Goal: Task Accomplishment & Management: Manage account settings

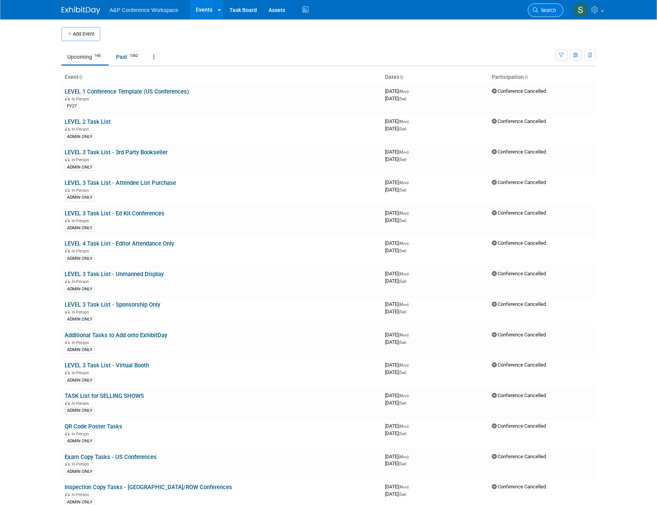
click at [547, 6] on link "Search" at bounding box center [545, 10] width 36 height 14
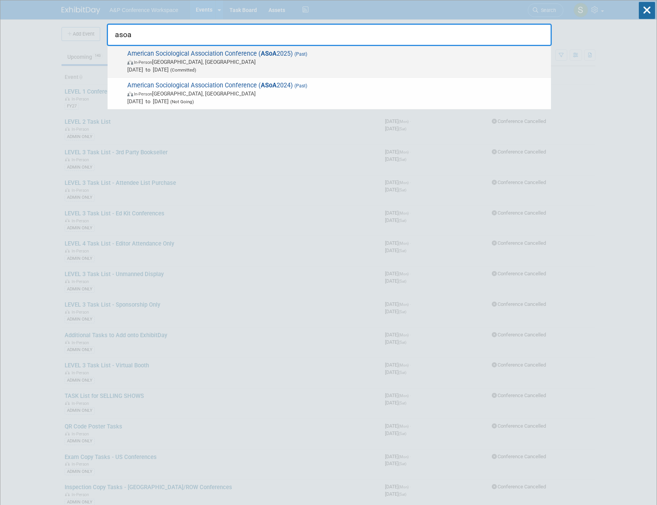
type input "asoa"
click at [415, 66] on span "[DATE] to [DATE] (Committed)" at bounding box center [337, 70] width 420 height 8
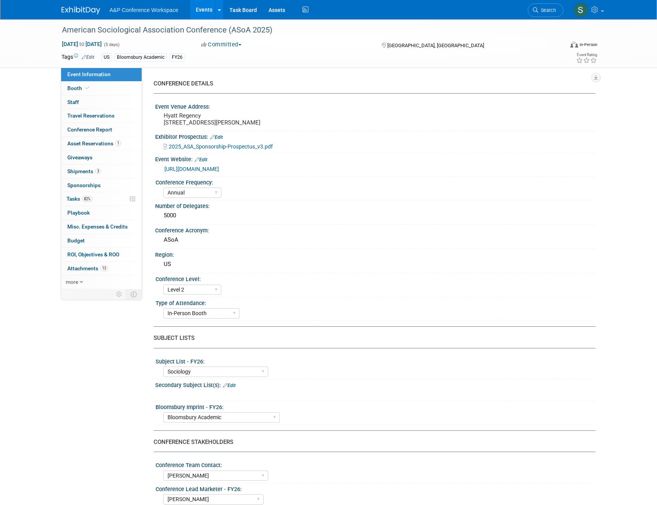
select select "Annual"
select select "Level 2"
select select "In-Person Booth"
select select "Sociology"
select select "Bloomsbury Academic"
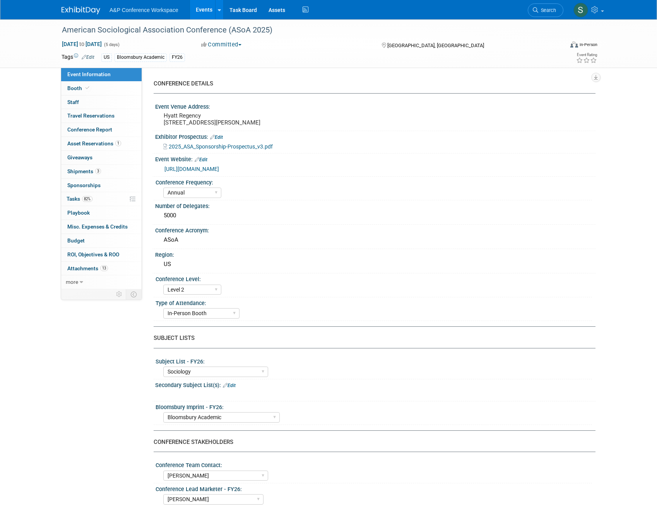
select select "[PERSON_NAME]"
select select "Networking/Commissioning"
click at [93, 265] on span "Attachments 13" at bounding box center [87, 268] width 41 height 6
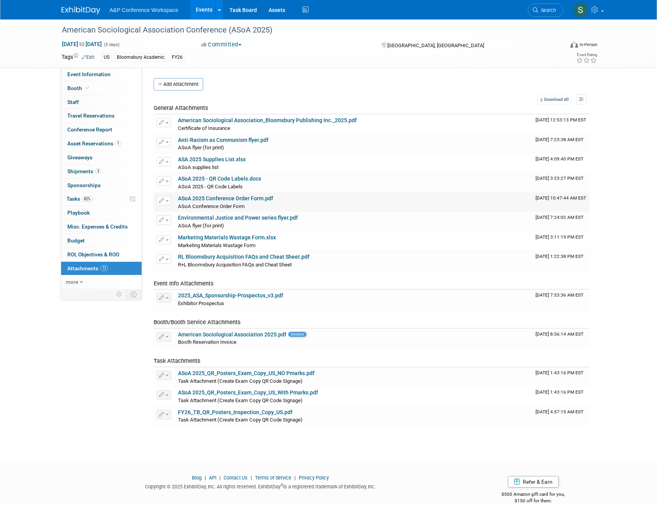
click at [256, 196] on link "ASoA 2025 Conference Order Form.pdf" at bounding box center [225, 198] width 95 height 6
click at [159, 85] on icon "button" at bounding box center [160, 84] width 5 height 5
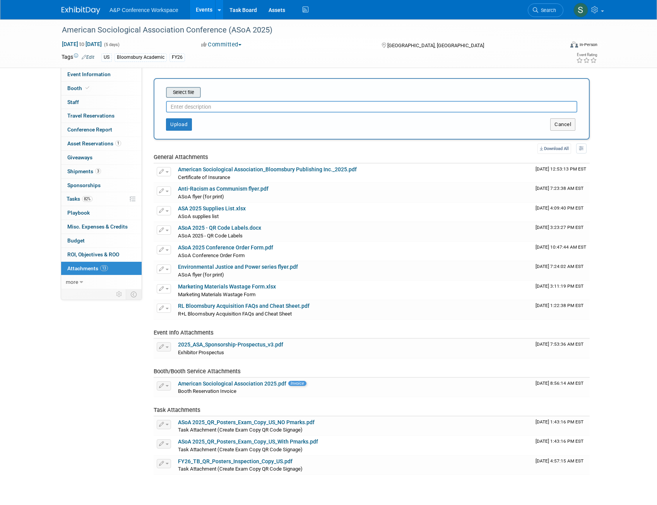
click at [182, 94] on input "file" at bounding box center [154, 92] width 92 height 9
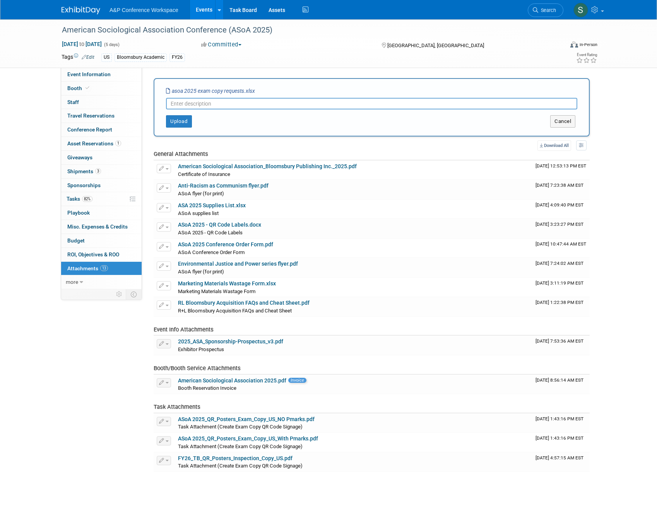
click at [211, 103] on input "text" at bounding box center [371, 104] width 411 height 12
type input "ASoA 2025 Exam Copy Requests"
click at [181, 121] on button "Upload" at bounding box center [179, 121] width 26 height 12
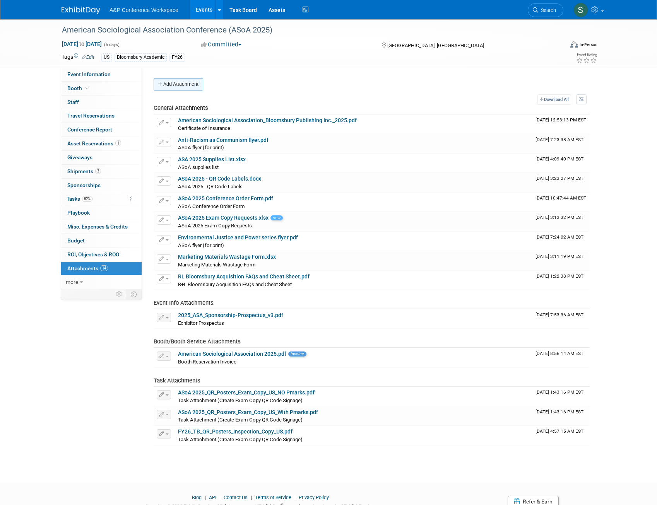
click at [192, 85] on button "Add Attachment" at bounding box center [178, 84] width 49 height 12
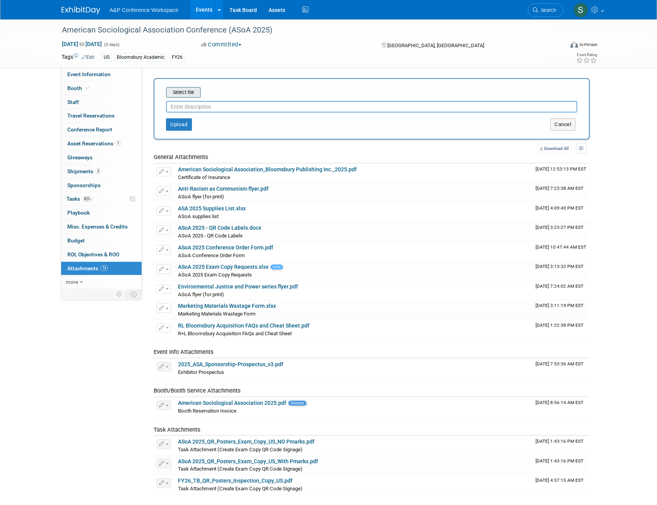
click at [190, 94] on input "file" at bounding box center [154, 92] width 92 height 9
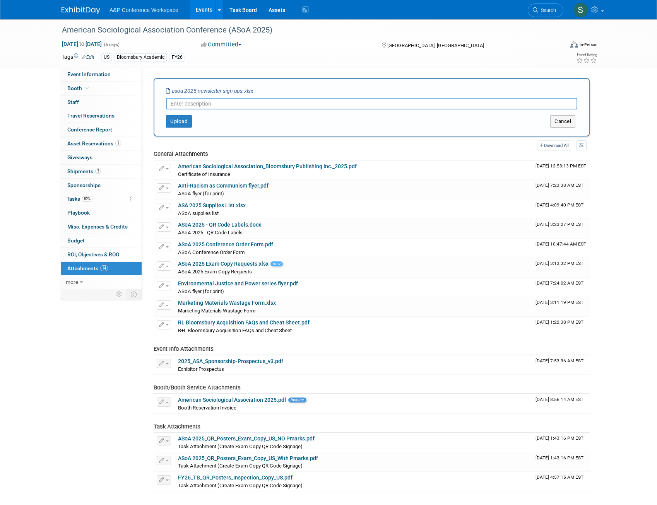
click at [187, 104] on input "text" at bounding box center [371, 104] width 411 height 12
type input "ASoA 2025 Newsletter Sign Ups"
click at [184, 123] on button "Upload" at bounding box center [179, 121] width 26 height 12
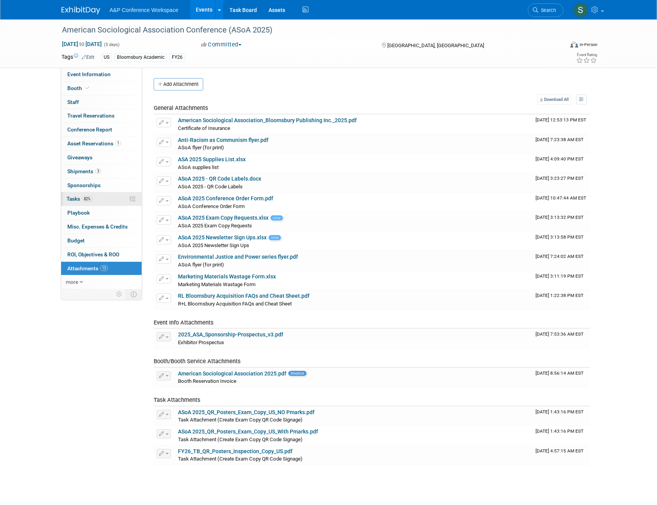
click at [82, 198] on span "Tasks 82%" at bounding box center [80, 199] width 26 height 6
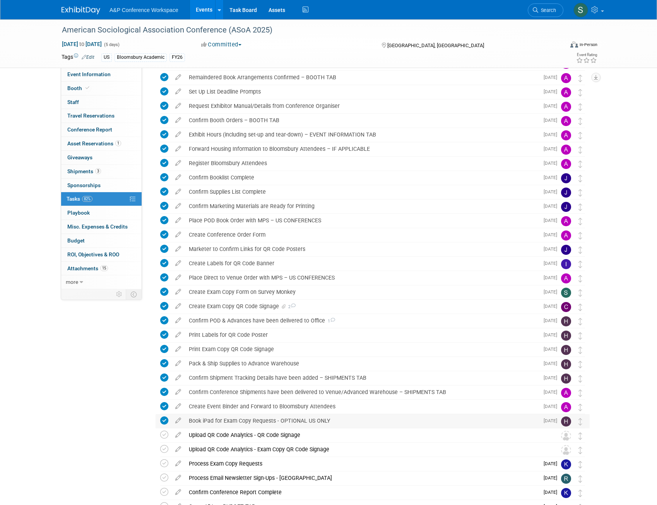
scroll to position [129, 0]
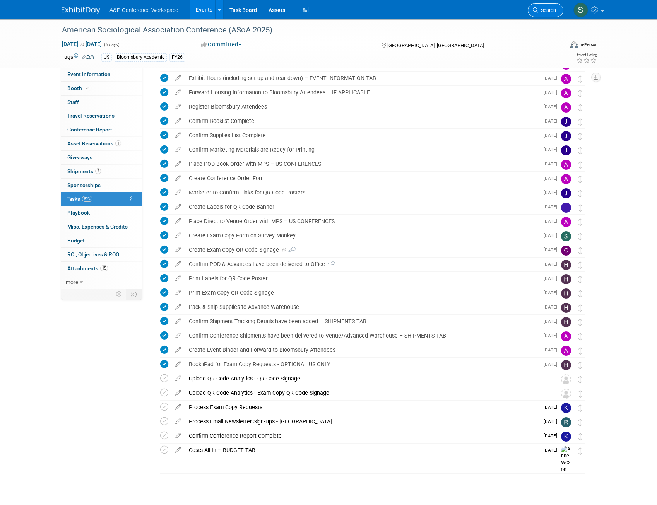
click at [549, 14] on link "Search" at bounding box center [545, 10] width 36 height 14
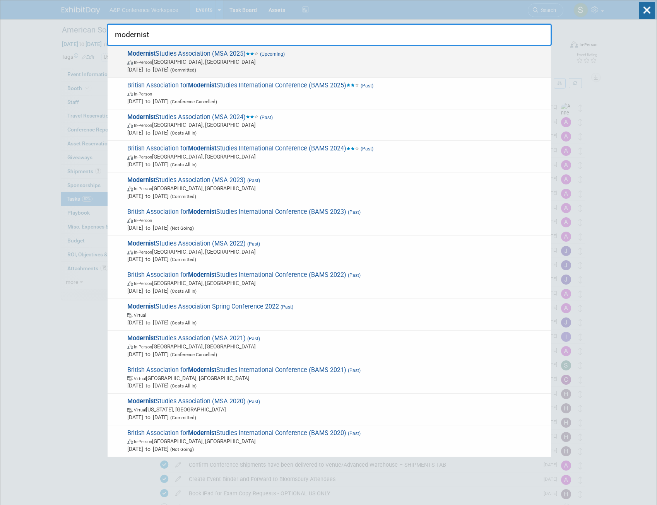
type input "modernist"
click at [346, 56] on span "Modernist Studies Association (MSA 2025) (Upcoming) In-Person Boston, MA Oct 9,…" at bounding box center [336, 62] width 422 height 24
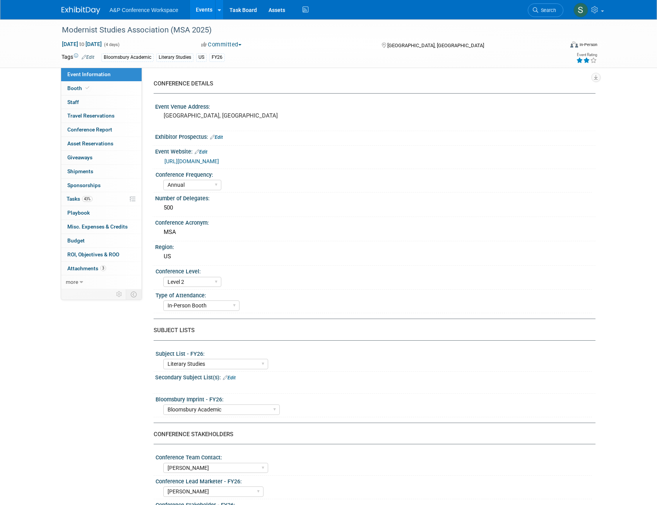
select select "Annual"
select select "Level 2"
select select "In-Person Booth"
select select "Literary Studies"
select select "Bloomsbury Academic"
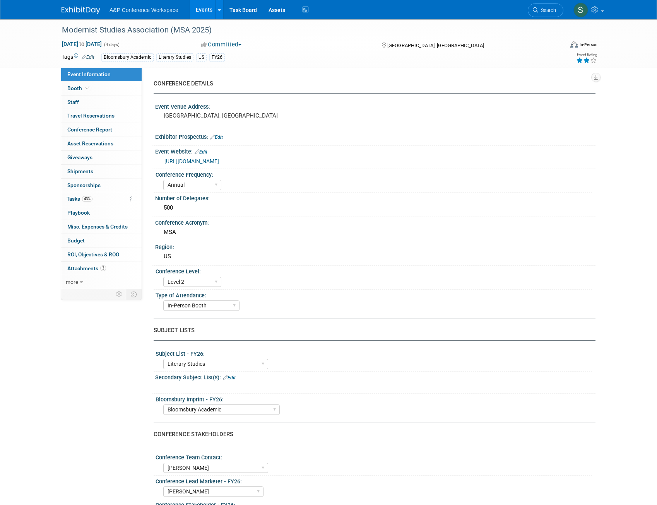
select select "Amanda Oney"
select select "Paige Papandrea"
select select "Michelle Kelly"
select select "Brand/Subject Presence​"
click at [87, 266] on span "Attachments 3" at bounding box center [86, 268] width 39 height 6
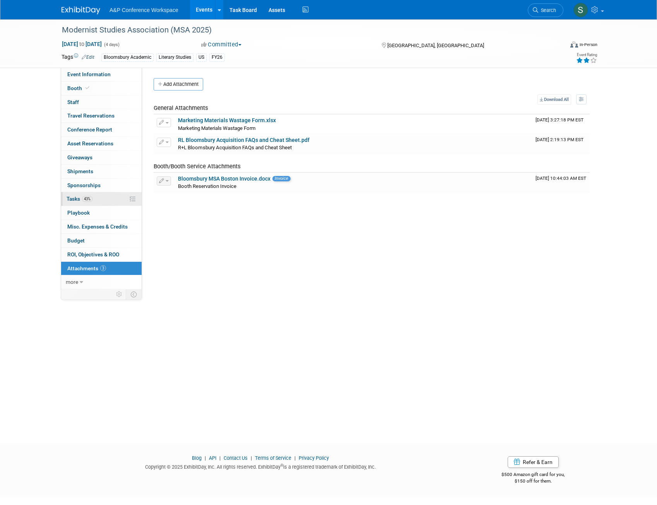
click at [90, 200] on span "43%" at bounding box center [87, 199] width 10 height 6
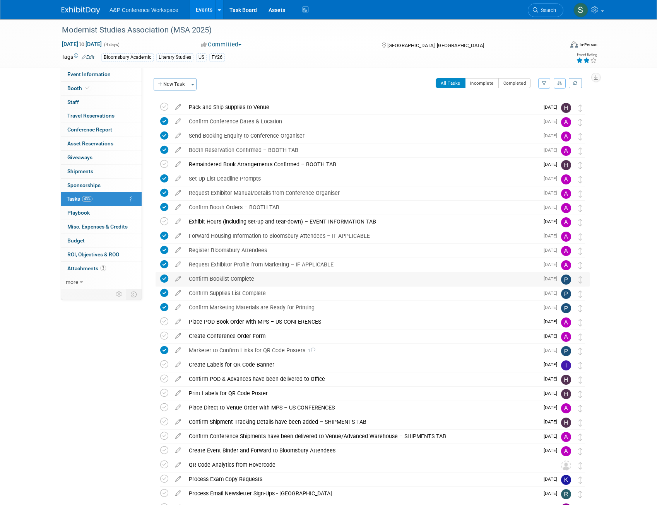
click at [249, 276] on div "Confirm Booklist Complete" at bounding box center [362, 278] width 354 height 13
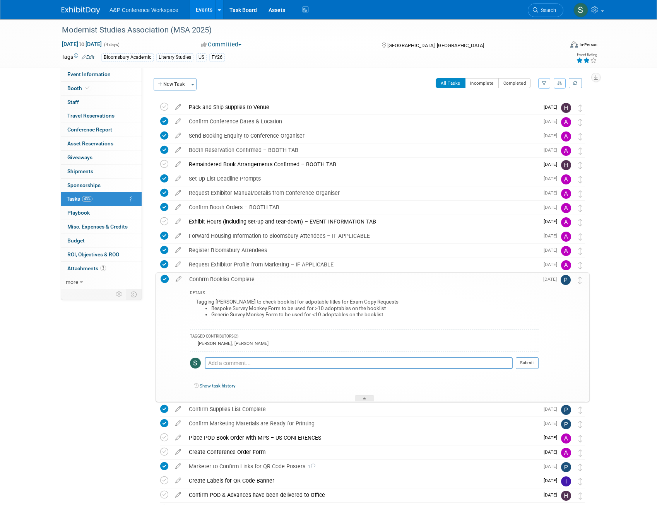
click at [247, 277] on div "Confirm Booklist Complete" at bounding box center [361, 279] width 353 height 13
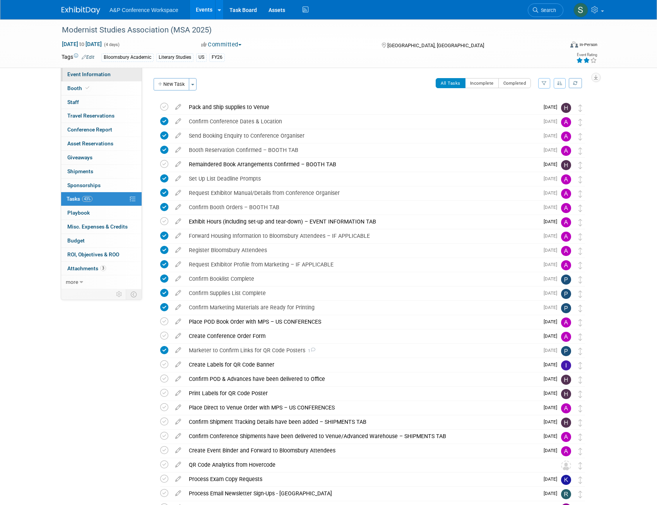
click at [78, 74] on span "Event Information" at bounding box center [88, 74] width 43 height 6
select select "Annual"
select select "Level 2"
select select "In-Person Booth"
select select "Literary Studies"
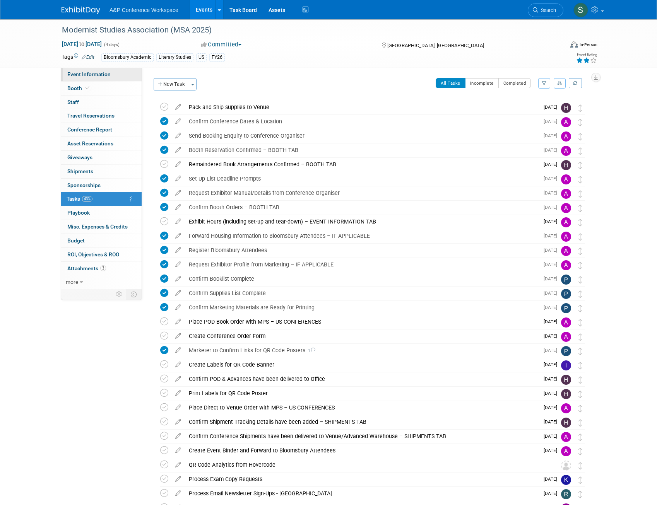
select select "Bloomsbury Academic"
select select "Amanda Oney"
select select "Paige Papandrea"
select select "Michelle Kelly"
select select "Brand/Subject Presence​"
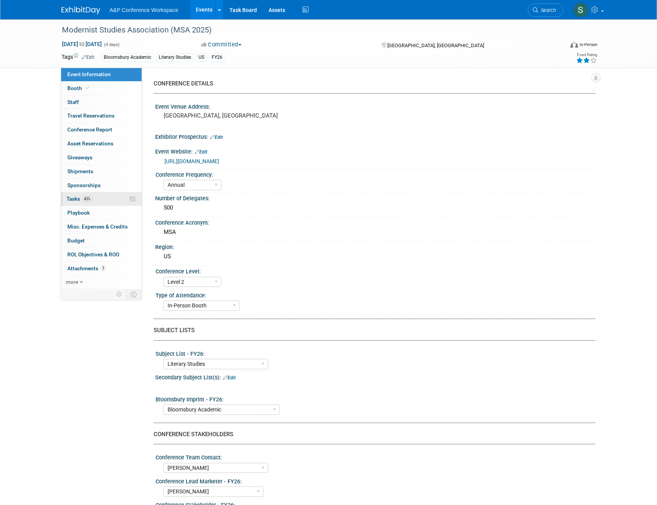
click at [74, 199] on span "Tasks 43%" at bounding box center [80, 199] width 26 height 6
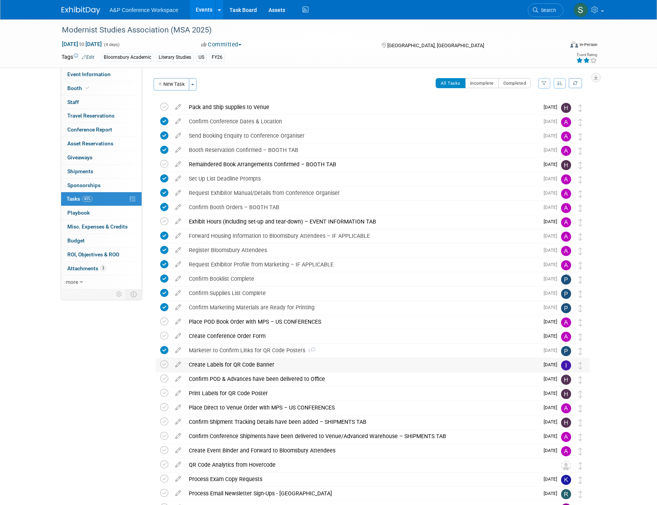
click at [252, 363] on div "Create Labels for QR Code Banner" at bounding box center [362, 364] width 354 height 13
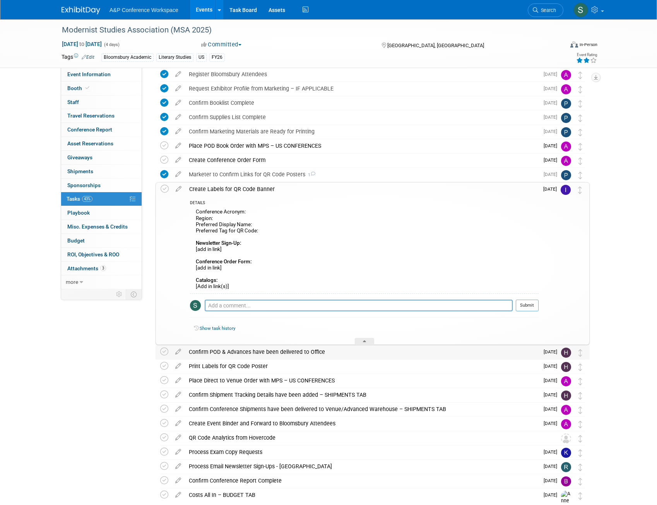
scroll to position [193, 0]
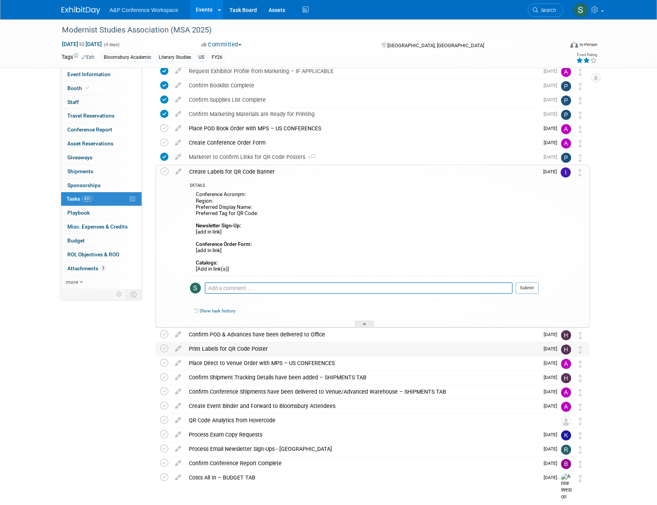
click at [243, 348] on div "Print Labels for QR Code Poster" at bounding box center [362, 348] width 354 height 13
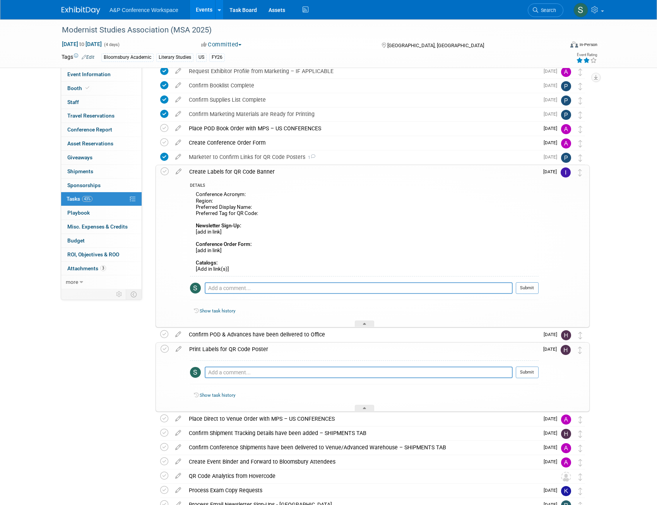
click at [246, 348] on div "Print Labels for QR Code Poster" at bounding box center [361, 349] width 353 height 13
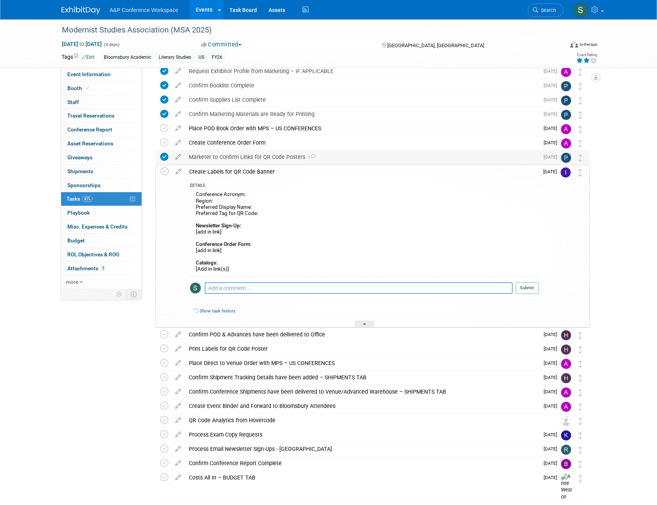
click at [244, 155] on div "Marketer to Confirm Links for QR Code Posters 1" at bounding box center [362, 156] width 354 height 13
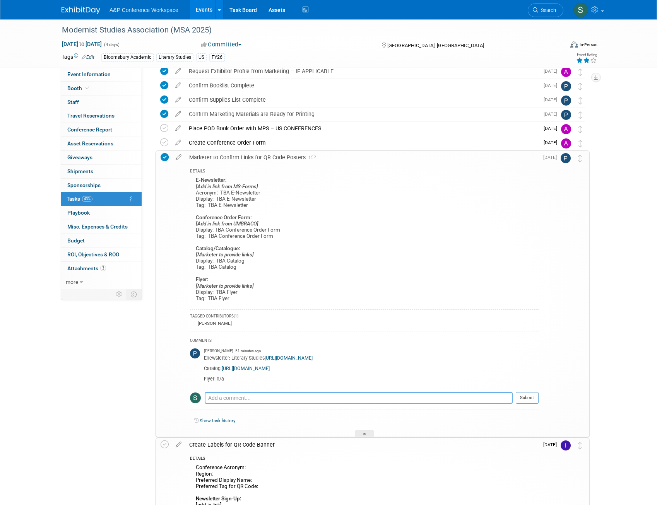
click at [232, 400] on textarea at bounding box center [359, 398] width 308 height 12
click at [179, 156] on icon at bounding box center [179, 156] width 14 height 10
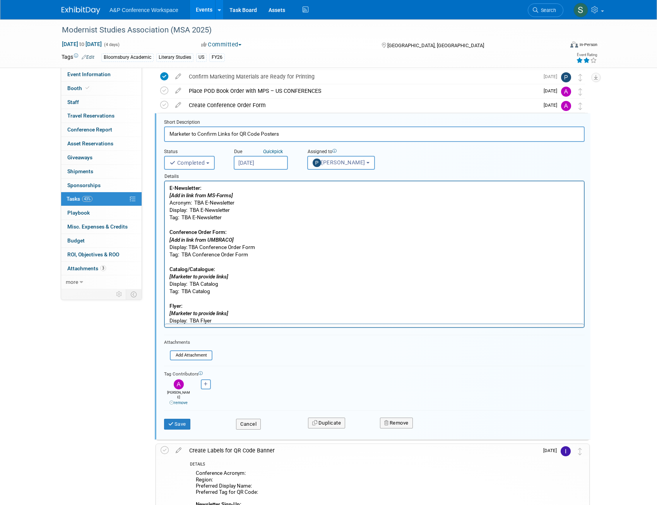
scroll to position [0, 0]
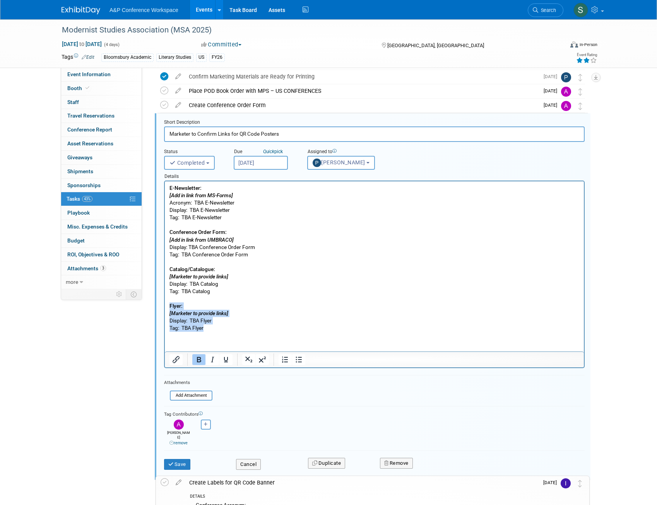
drag, startPoint x: 212, startPoint y: 329, endPoint x: 171, endPoint y: 304, distance: 48.4
click at [171, 304] on p "E-Newsletter: [Add in link from MS-Forms] Acronym: TBA E-Newsletter Display: TB…" at bounding box center [374, 258] width 410 height 148
copy p "Flyer: [Marketer to provide links] Display: TBA Flyer Tag: TBA Flyer"
click at [200, 332] on html "E-Newsletter: [Add in link from MS-Forms] Acronym: TBA E-Newsletter Display: TB…" at bounding box center [374, 256] width 419 height 151
click at [210, 332] on html "E-Newsletter: [Add in link from MS-Forms] Acronym: TBA E-Newsletter Display: TB…" at bounding box center [374, 256] width 419 height 151
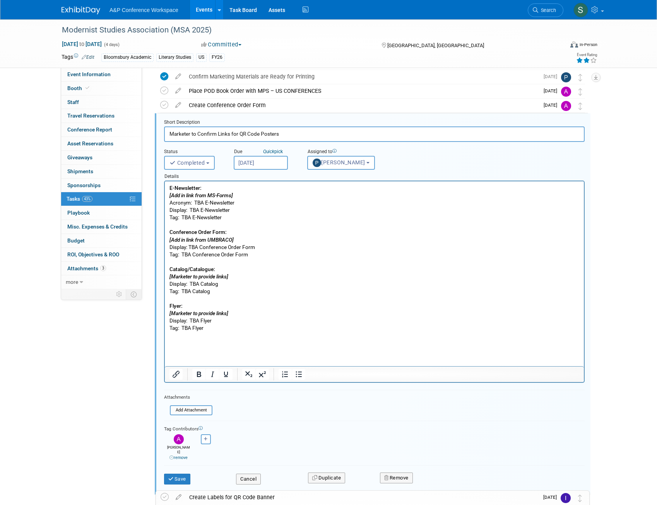
paste body "Rich Text Area. Press ALT-0 for help."
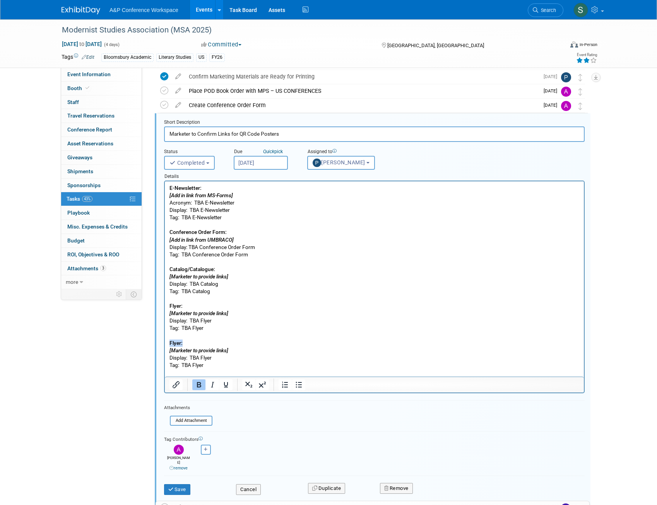
drag, startPoint x: 181, startPoint y: 344, endPoint x: 319, endPoint y: 523, distance: 226.0
click at [165, 341] on html "E-Newsletter: [Add in link from MS-Forms] Acronym: TBA E-Newsletter Display: TB…" at bounding box center [374, 275] width 419 height 188
drag, startPoint x: 236, startPoint y: 349, endPoint x: 167, endPoint y: 350, distance: 68.8
click at [167, 350] on html "E-Newsletter: [Add in link from MS-Forms] Acronym: TBA E-Newsletter Display: TB…" at bounding box center [374, 275] width 419 height 188
drag, startPoint x: 210, startPoint y: 359, endPoint x: 191, endPoint y: 359, distance: 19.3
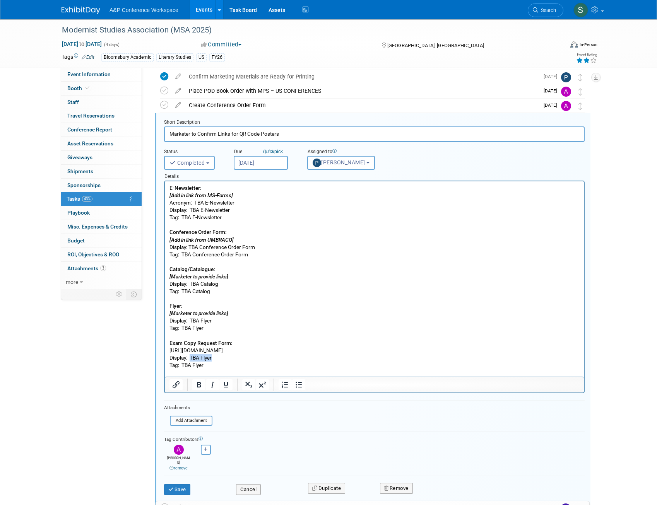
click at [191, 359] on p "Exam Copy Request Form: https://www.surveymonkey.com/r/SLPLYHB Display: TBA Fly…" at bounding box center [374, 353] width 410 height 29
drag, startPoint x: 254, startPoint y: 357, endPoint x: 192, endPoint y: 355, distance: 61.9
click at [192, 355] on p "Exam Copy Request Form: https://www.surveymonkey.com/r/SLPLYHB Display: MSA 202…" at bounding box center [374, 353] width 410 height 29
copy p "MSA 2025 Exam Copy Request Form"
drag, startPoint x: 207, startPoint y: 363, endPoint x: 186, endPoint y: 365, distance: 21.4
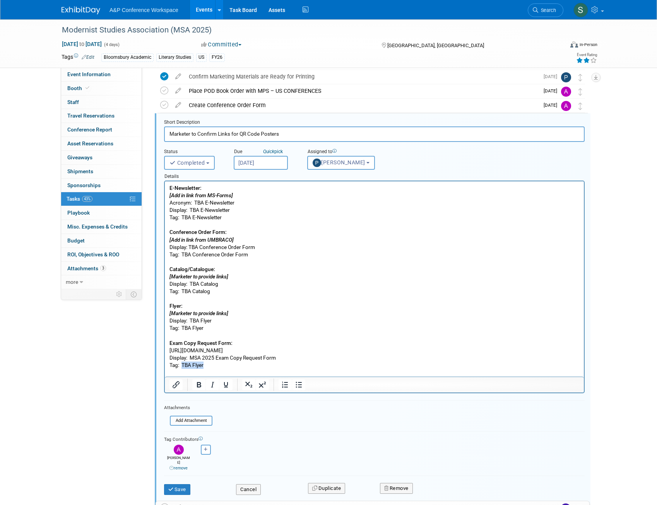
click at [183, 365] on p "Exam Copy Request Form: https://www.surveymonkey.com/r/SLPLYHB Display: MSA 202…" at bounding box center [374, 353] width 410 height 29
click at [181, 485] on button "Save" at bounding box center [177, 489] width 26 height 11
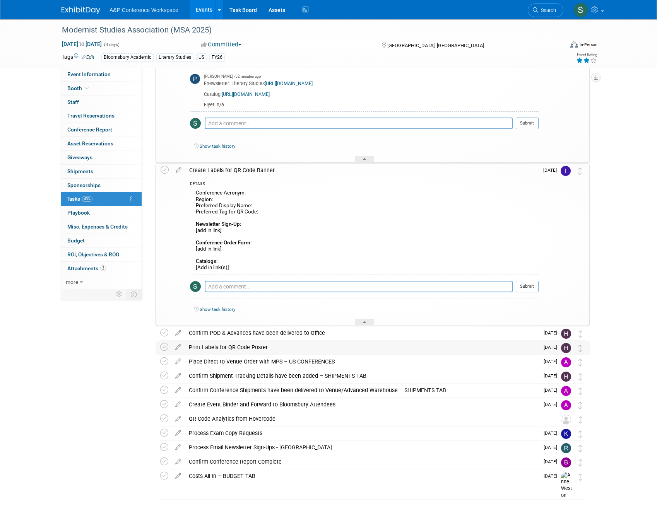
scroll to position [501, 0]
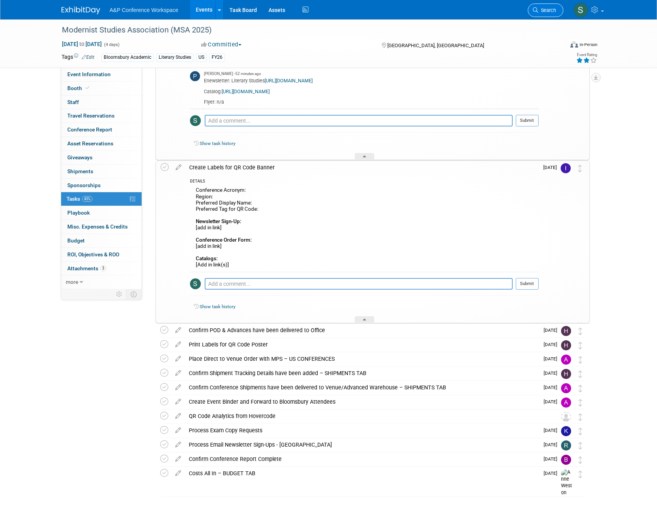
click at [547, 12] on span "Search" at bounding box center [547, 10] width 18 height 6
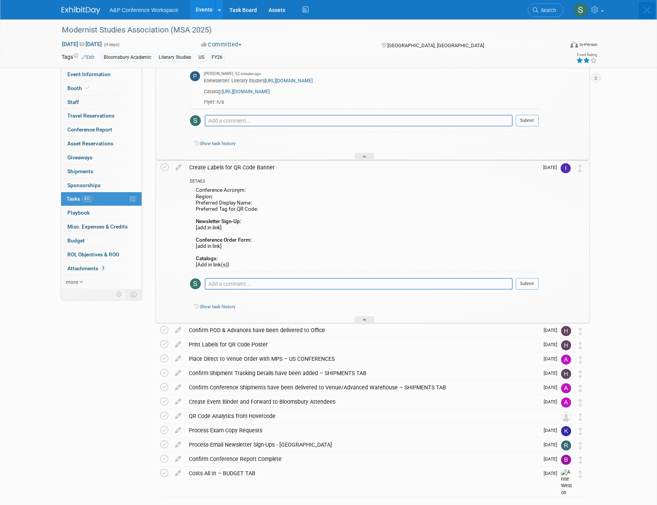
scroll to position [0, 0]
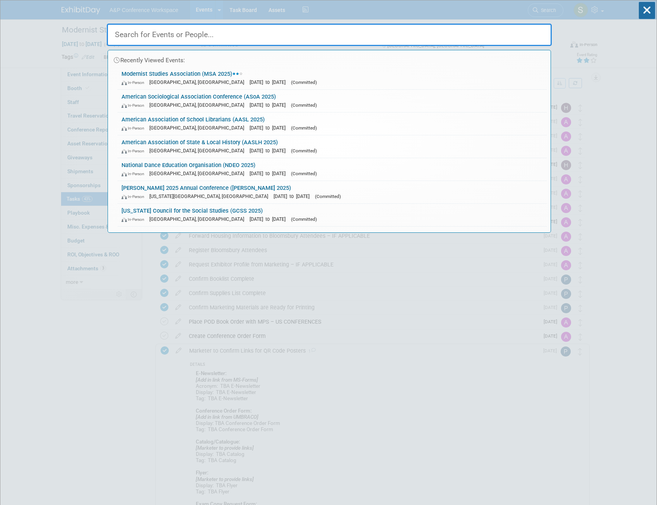
paste input "National Dance Education Organisation (NDEO 2025)"
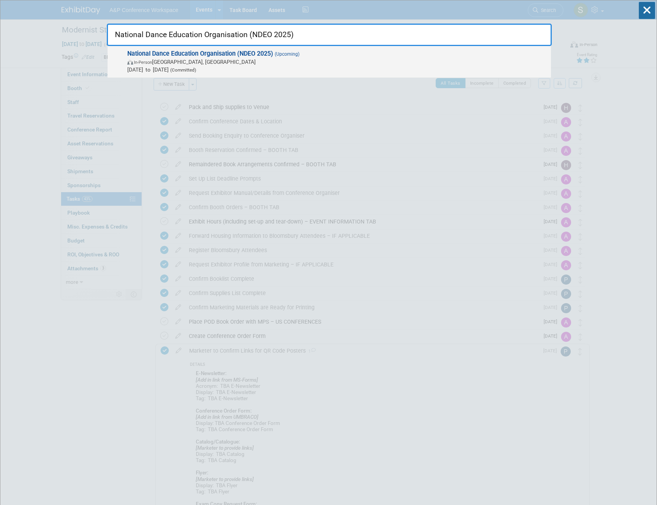
type input "National Dance Education Organisation (NDEO 2025)"
click at [242, 51] on strong "National Dance Education Organisation (NDEO 2025)" at bounding box center [200, 53] width 146 height 7
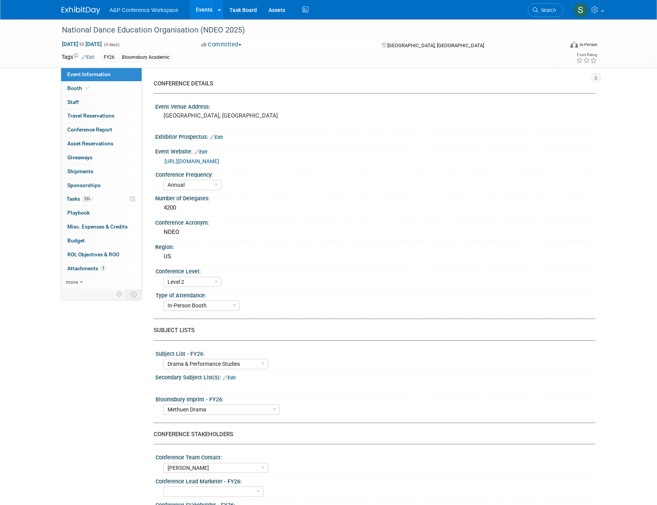
select select "Annual"
select select "Level 2"
select select "In-Person Booth"
select select "Drama & Performance Studies"
select select "Methuen Drama"
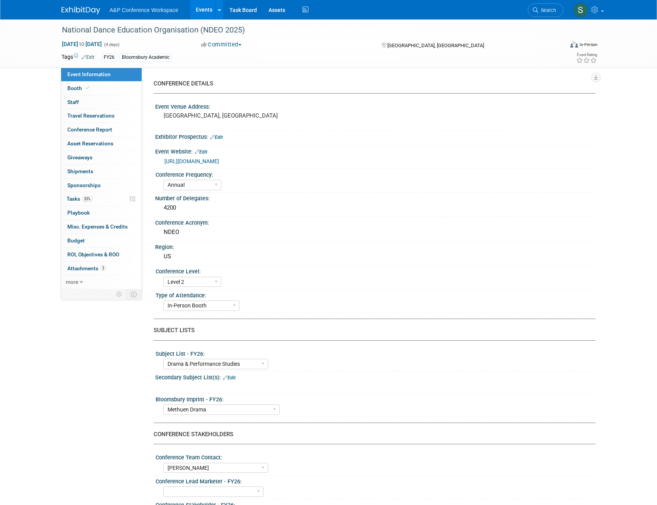
select select "[PERSON_NAME]"
select select "Networking/Commissioning"
click at [84, 271] on span "Attachments 3" at bounding box center [86, 268] width 39 height 6
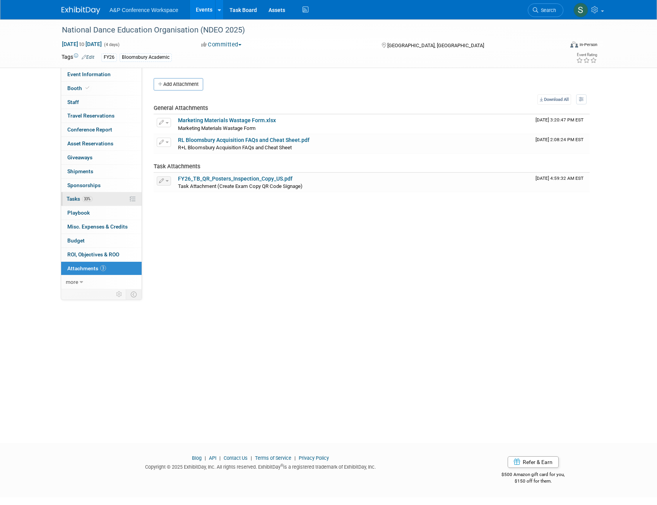
click at [87, 198] on span "33%" at bounding box center [87, 199] width 10 height 6
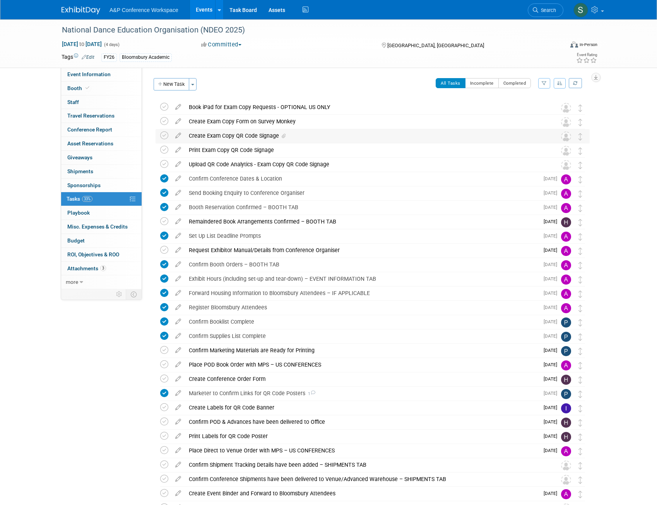
click at [239, 140] on div "Create Exam Copy QR Code Signage" at bounding box center [365, 135] width 360 height 13
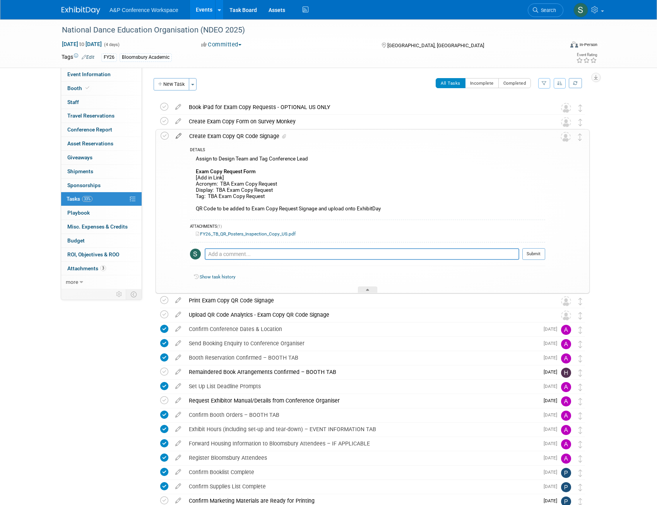
click at [176, 136] on icon at bounding box center [179, 135] width 14 height 10
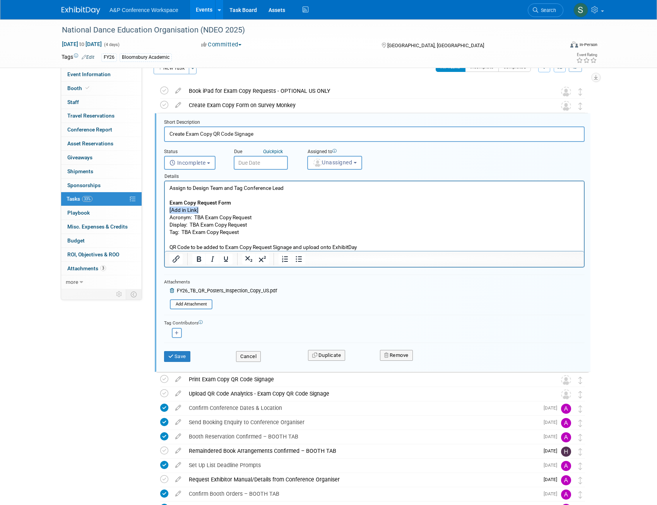
drag, startPoint x: 204, startPoint y: 209, endPoint x: 328, endPoint y: 389, distance: 218.9
click at [165, 208] on html "Assign to Design Team and Tag Conference Lead Exam Copy Request Form [Add in Li…" at bounding box center [374, 216] width 419 height 70
drag, startPoint x: 203, startPoint y: 218, endPoint x: 195, endPoint y: 217, distance: 7.4
click at [195, 217] on p "Assign to Design Team and Tag Conference Lead Exam Copy Request Form https://ww…" at bounding box center [374, 217] width 410 height 67
drag, startPoint x: 259, startPoint y: 217, endPoint x: 196, endPoint y: 217, distance: 63.4
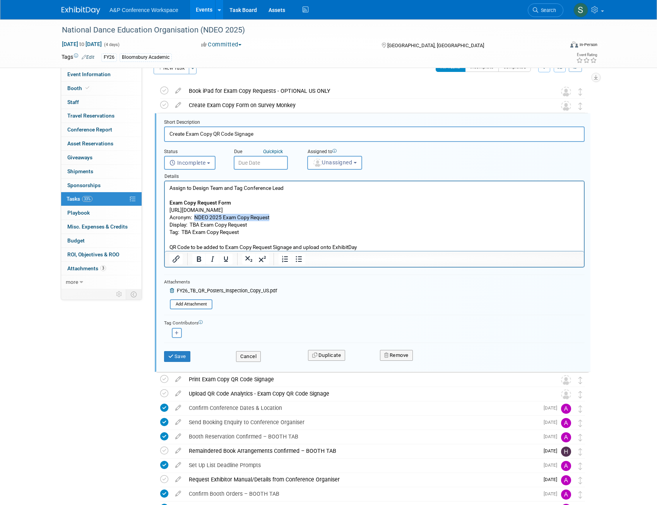
click at [196, 217] on p "Assign to Design Team and Tag Conference Lead Exam Copy Request Form https://ww…" at bounding box center [374, 217] width 410 height 67
copy p "NDEO 2025 Exam Copy Request"
drag, startPoint x: 191, startPoint y: 222, endPoint x: 251, endPoint y: 225, distance: 60.4
click at [251, 225] on p "Assign to Design Team and Tag Conference Lead Exam Copy Request Form https://ww…" at bounding box center [374, 217] width 410 height 67
drag, startPoint x: 229, startPoint y: 232, endPoint x: 183, endPoint y: 232, distance: 45.6
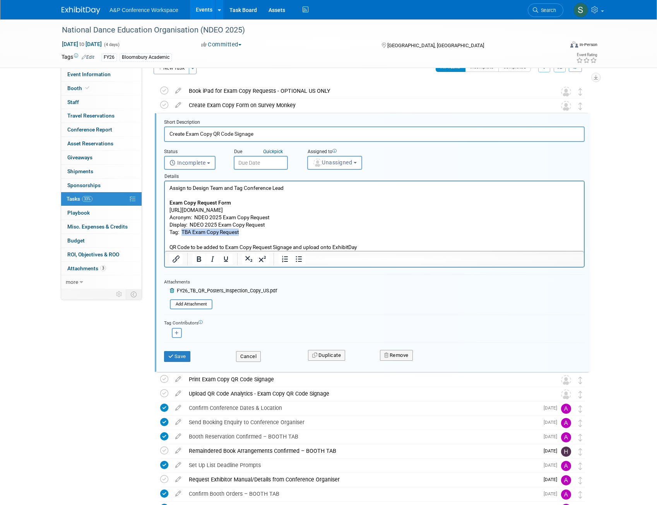
click at [183, 232] on p "Assign to Design Team and Tag Conference Lead Exam Copy Request Form https://ww…" at bounding box center [374, 217] width 410 height 67
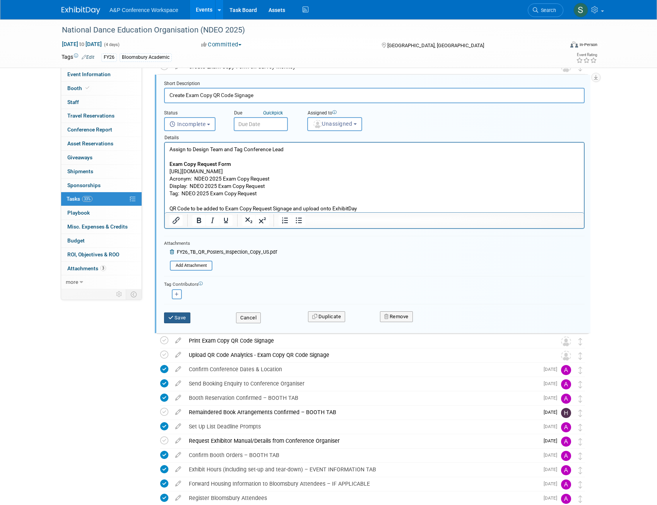
click at [184, 320] on button "Save" at bounding box center [177, 317] width 26 height 11
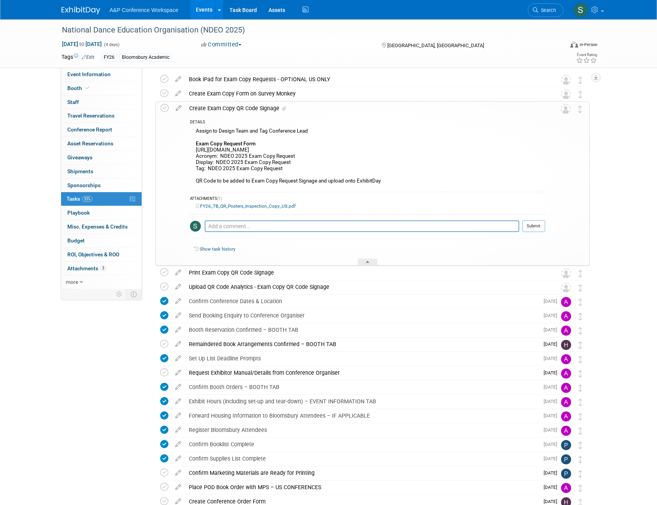
scroll to position [0, 0]
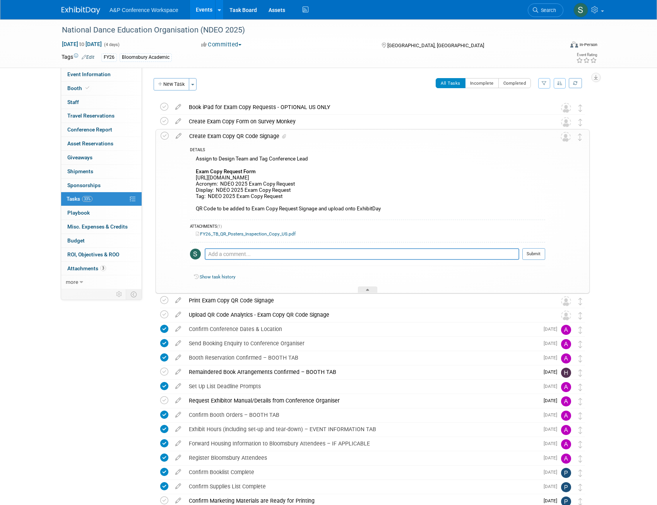
click at [230, 138] on div "Create Exam Copy QR Code Signage" at bounding box center [365, 136] width 360 height 13
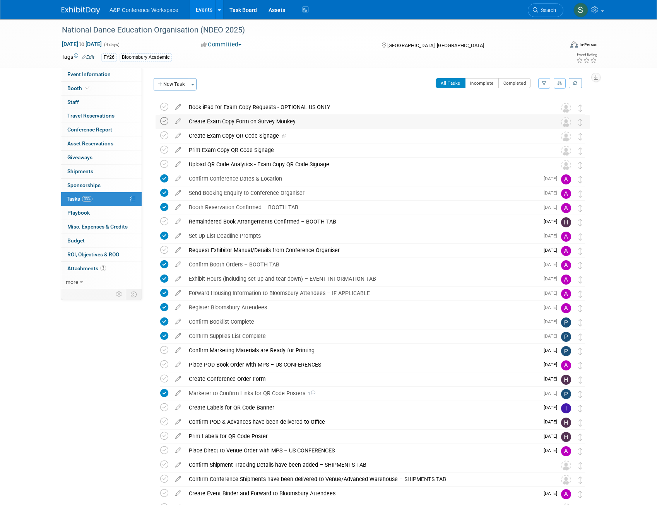
click at [168, 121] on icon at bounding box center [164, 121] width 8 height 8
